Goal: Task Accomplishment & Management: Manage account settings

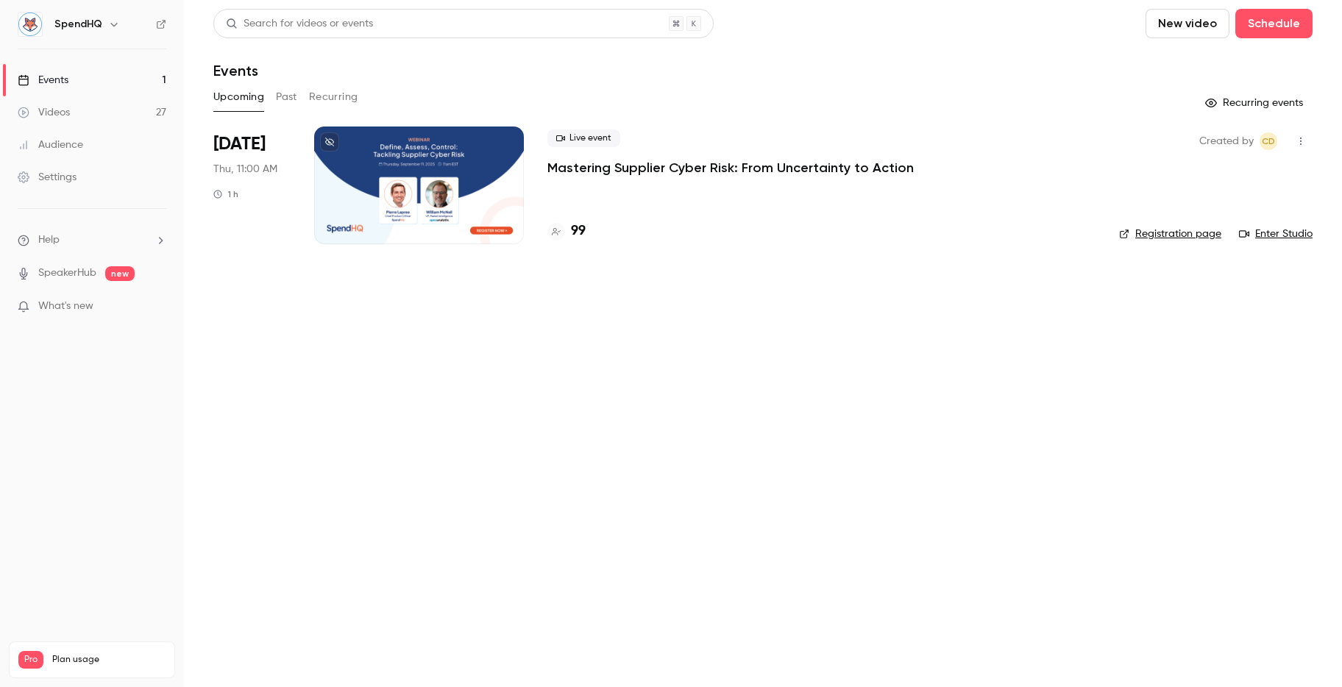
click at [1165, 230] on link "Registration page" at bounding box center [1170, 234] width 102 height 15
click at [594, 171] on p "Mastering Supplier Cyber Risk: From Uncertainty to Action" at bounding box center [730, 168] width 366 height 18
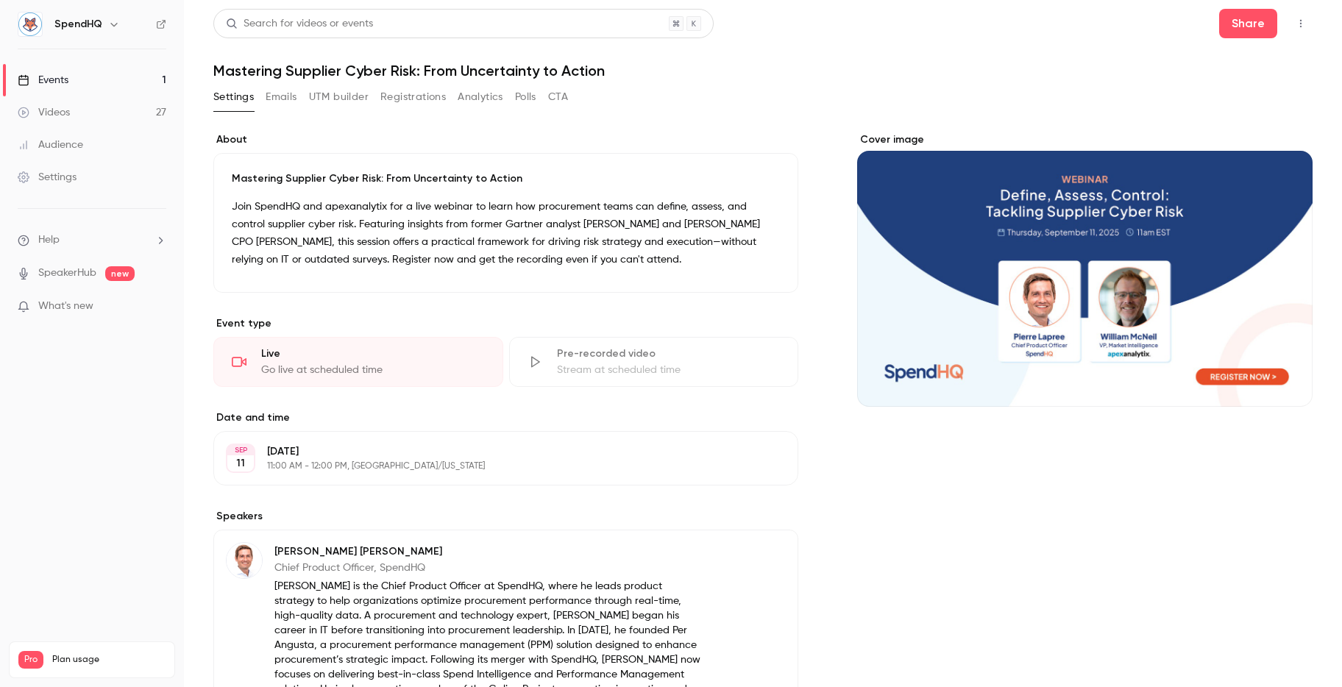
click at [410, 102] on button "Registrations" at bounding box center [412, 97] width 65 height 24
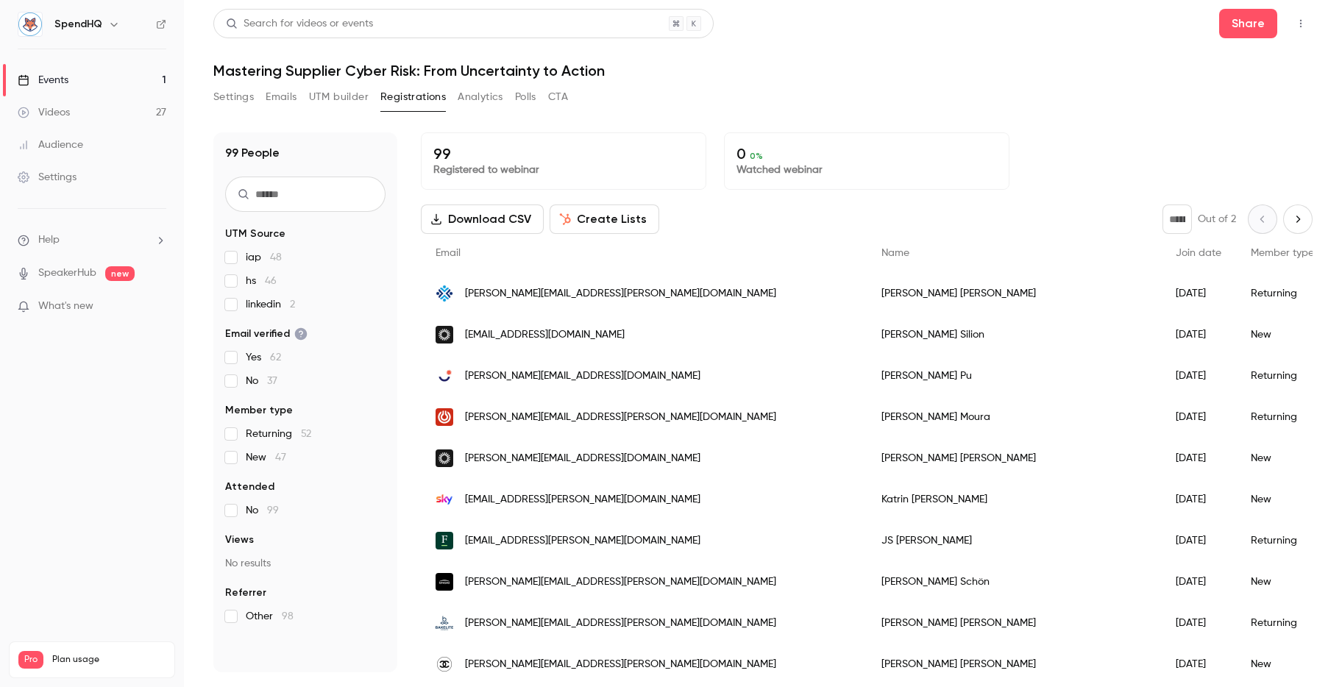
click at [439, 218] on icon "button" at bounding box center [436, 219] width 12 height 12
